Goal: Task Accomplishment & Management: Use online tool/utility

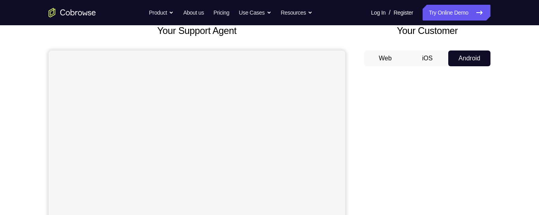
scroll to position [51, 0]
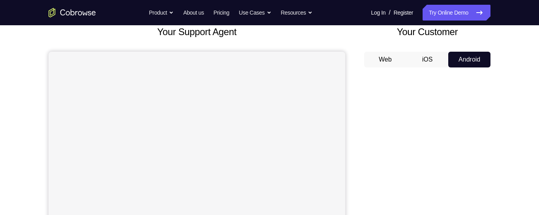
click at [430, 57] on button "iOS" at bounding box center [428, 60] width 42 height 16
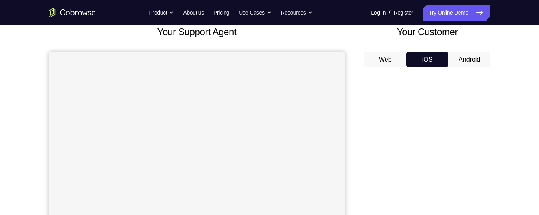
click at [390, 62] on button "Web" at bounding box center [385, 60] width 42 height 16
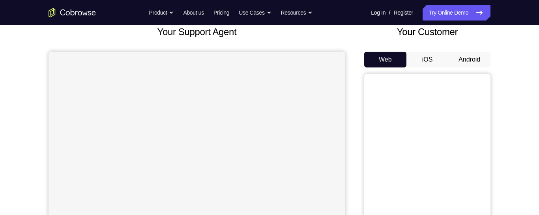
click at [459, 60] on button "Android" at bounding box center [469, 60] width 42 height 16
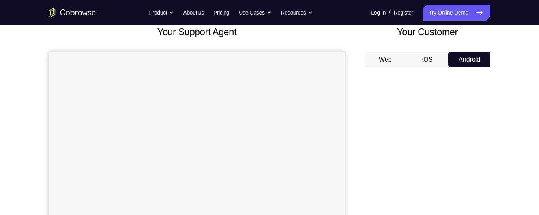
click at [424, 60] on button "iOS" at bounding box center [428, 60] width 42 height 16
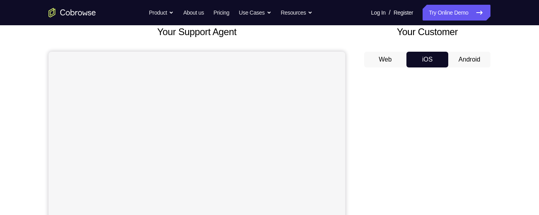
click at [459, 62] on button "Android" at bounding box center [469, 60] width 42 height 16
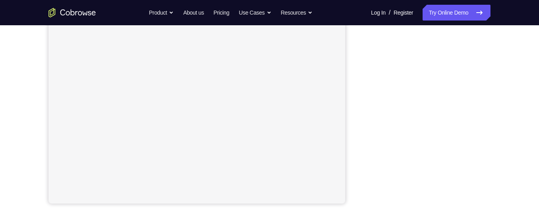
scroll to position [165, 0]
click at [459, 17] on link "Try Online Demo" at bounding box center [457, 13] width 68 height 16
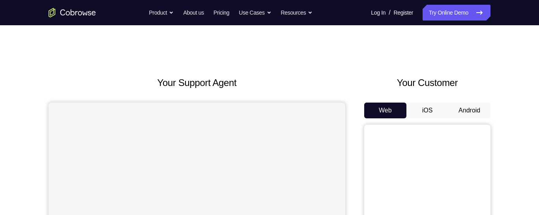
click at [463, 111] on button "Android" at bounding box center [469, 111] width 42 height 16
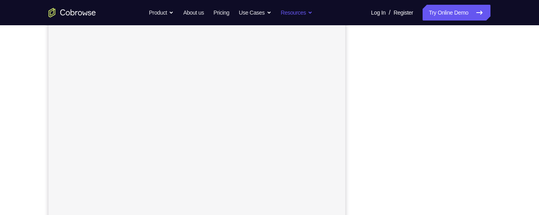
scroll to position [124, 0]
click at [17, 70] on div "Your Support Agent Your Customer Web iOS Android Next Steps We’d be happy to gi…" at bounding box center [269, 161] width 539 height 521
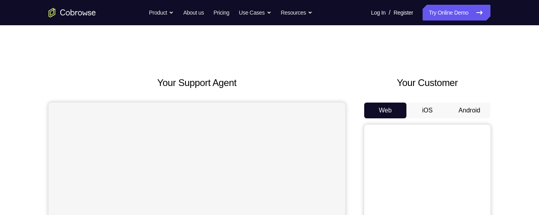
click at [469, 107] on button "Android" at bounding box center [469, 111] width 42 height 16
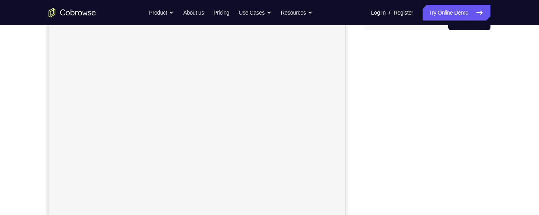
scroll to position [84, 0]
